Goal: Information Seeking & Learning: Learn about a topic

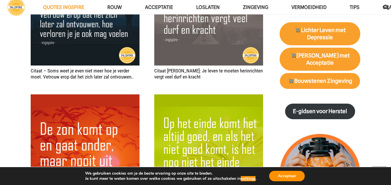
scroll to position [578, 0]
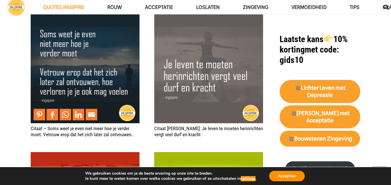
click at [107, 69] on img "Citaat – Soms weet je even niet meer hoe je verder moet. Vetrouw erop dat het z…" at bounding box center [85, 68] width 109 height 109
click at [64, 81] on img "Citaat – Soms weet je even niet meer hoe je verder moet. Vetrouw erop dat het z…" at bounding box center [85, 68] width 109 height 109
